Goal: Use online tool/utility

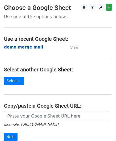
click at [19, 49] on strong "demo merge mail" at bounding box center [23, 47] width 39 height 5
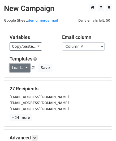
click at [24, 67] on link "Load..." at bounding box center [20, 67] width 20 height 8
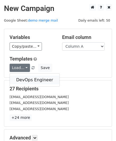
click at [22, 80] on link "DevOps Engineer" at bounding box center [35, 79] width 50 height 9
